Goal: Information Seeking & Learning: Learn about a topic

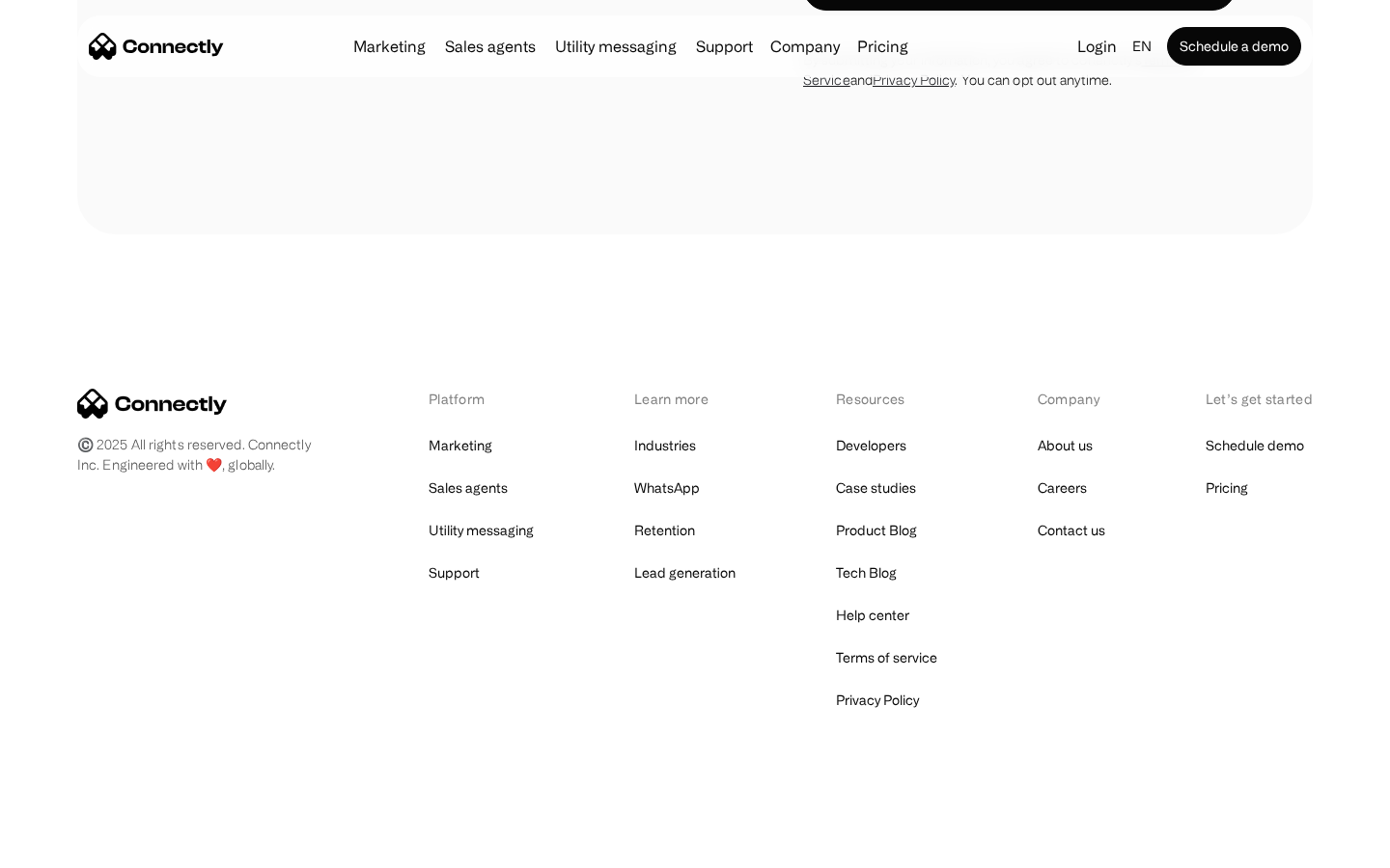
scroll to position [3724, 0]
